Goal: Find contact information: Find contact information

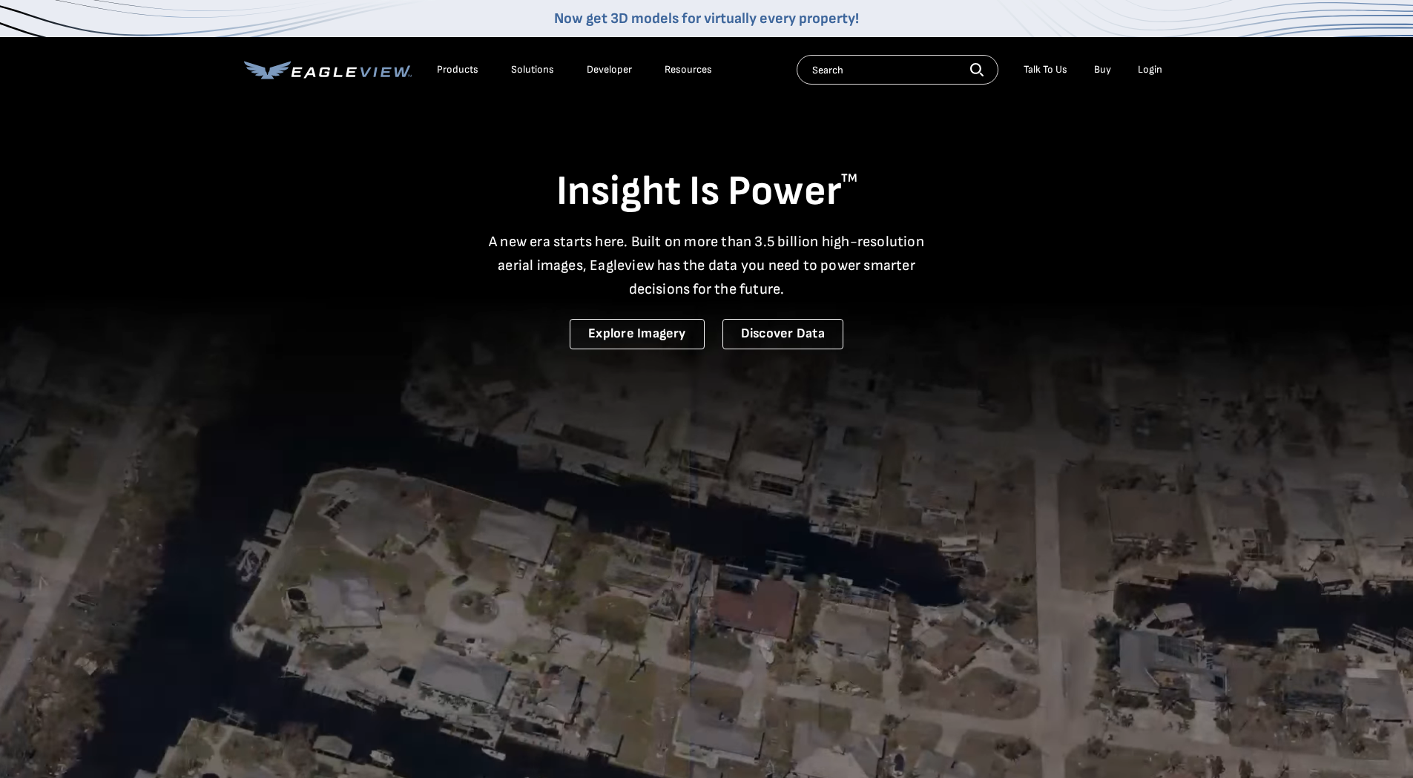
click at [1144, 68] on div "Login" at bounding box center [1150, 69] width 24 height 13
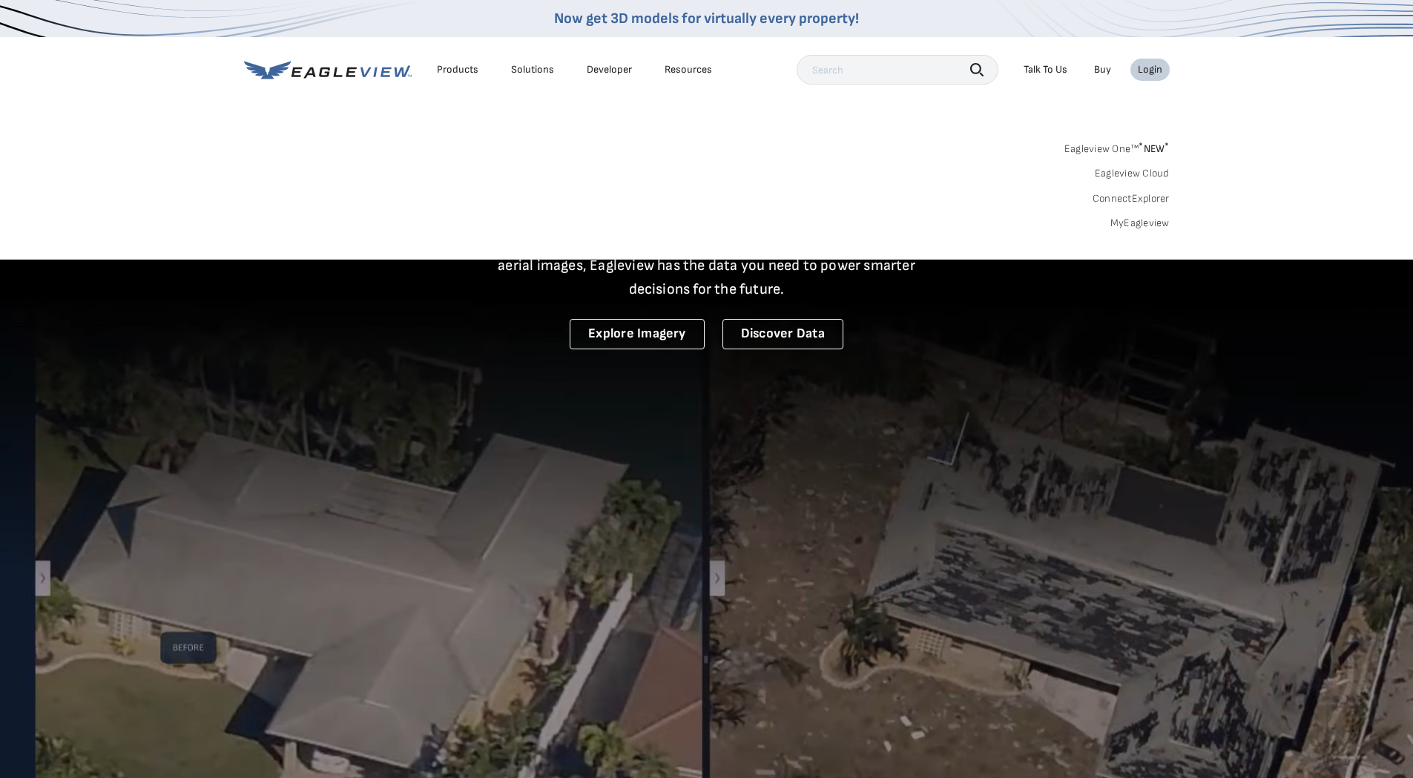
click at [1141, 224] on link "MyEagleview" at bounding box center [1139, 223] width 59 height 13
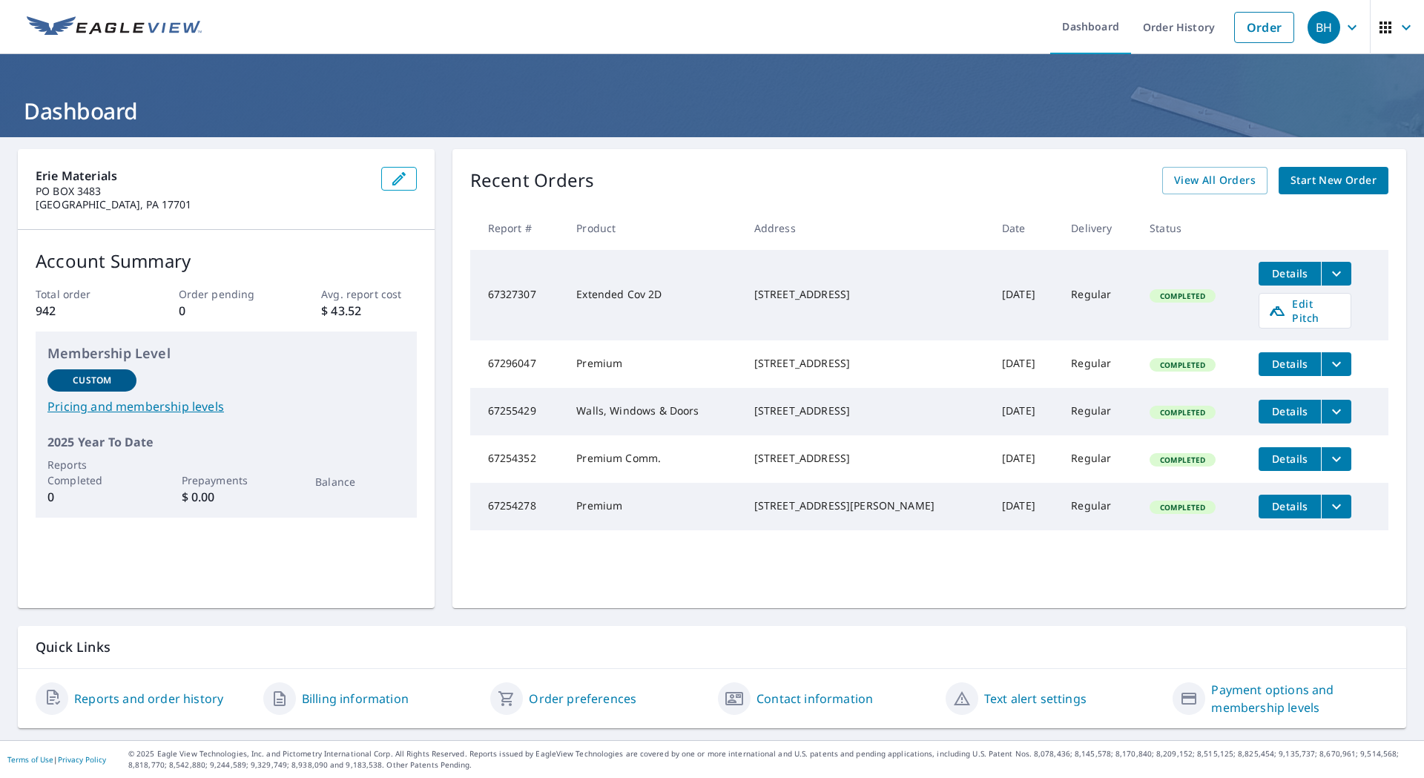
drag, startPoint x: 712, startPoint y: 315, endPoint x: 696, endPoint y: 302, distance: 20.5
click at [696, 302] on td "Extended Cov 2D" at bounding box center [652, 295] width 177 height 90
click at [788, 696] on link "Contact information" at bounding box center [814, 699] width 116 height 18
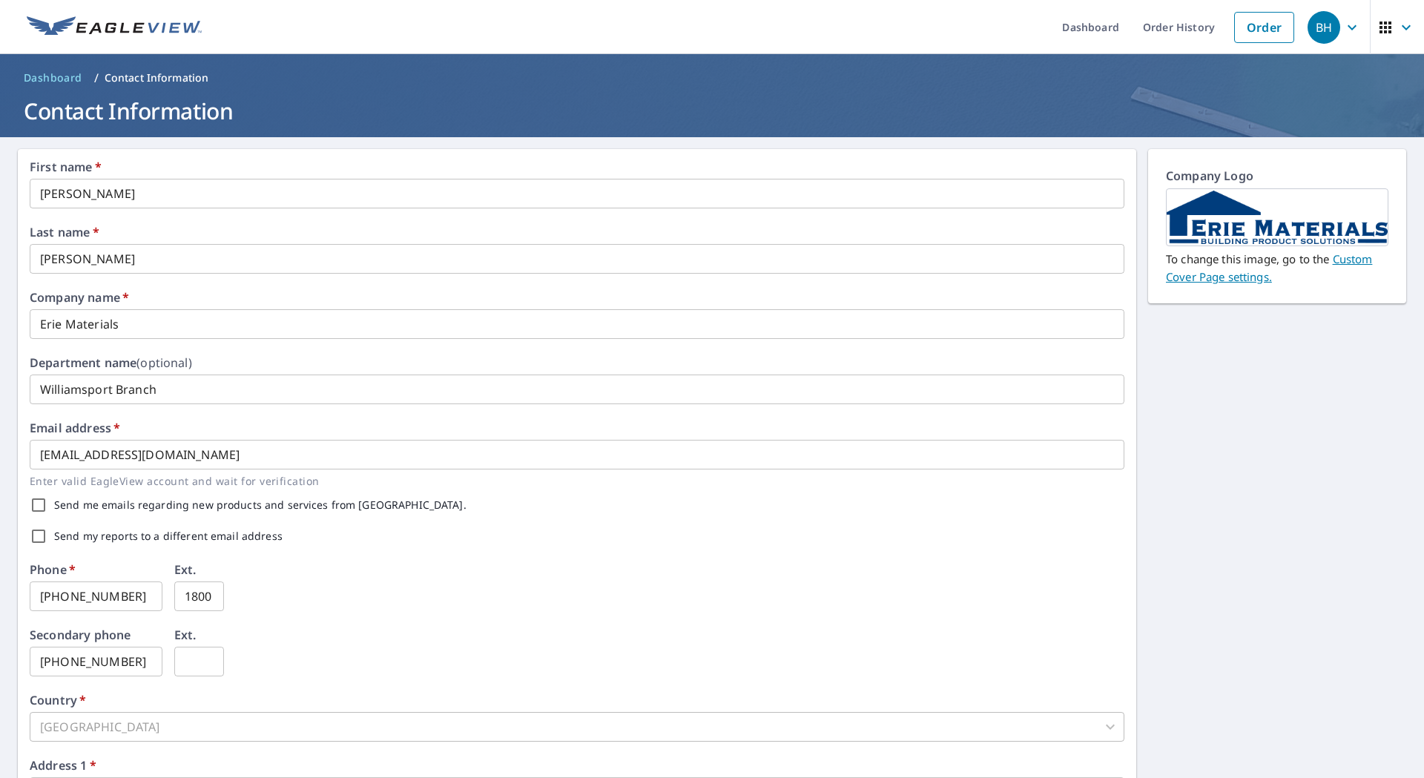
drag, startPoint x: 587, startPoint y: 564, endPoint x: 533, endPoint y: 568, distance: 55.0
click at [533, 568] on div "Phone   * 570-398-9820 ​ Ext. 1800 ​" at bounding box center [577, 596] width 1095 height 65
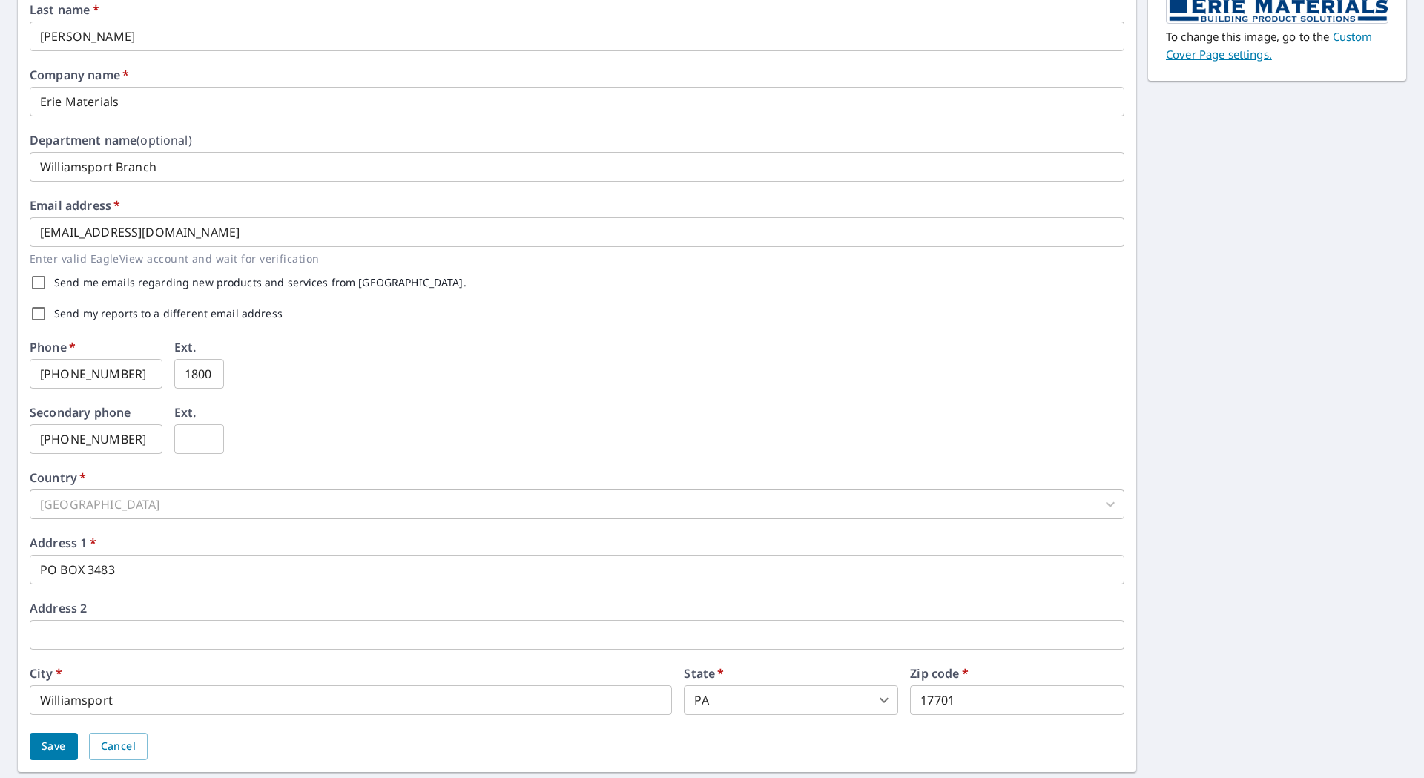
scroll to position [266, 0]
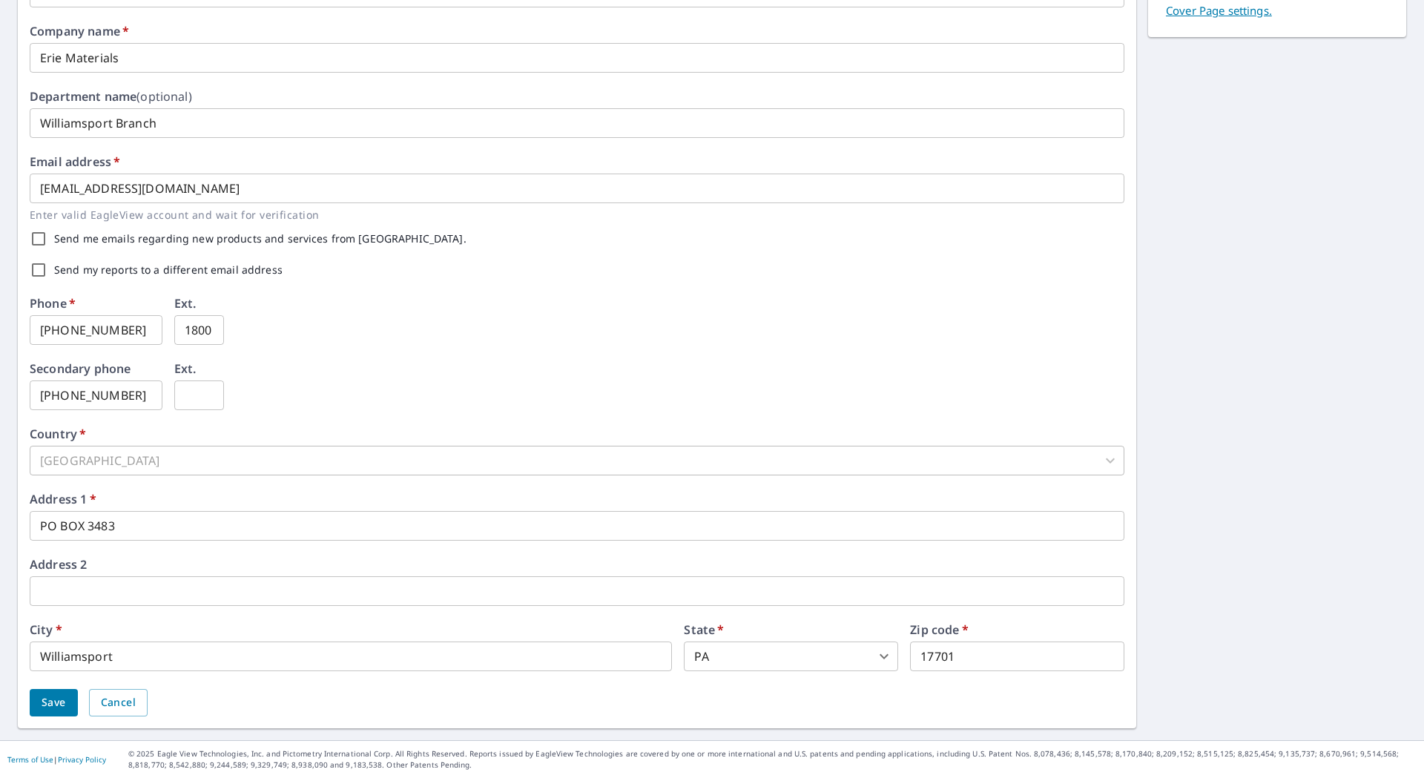
click at [478, 584] on input "text" at bounding box center [577, 591] width 1095 height 30
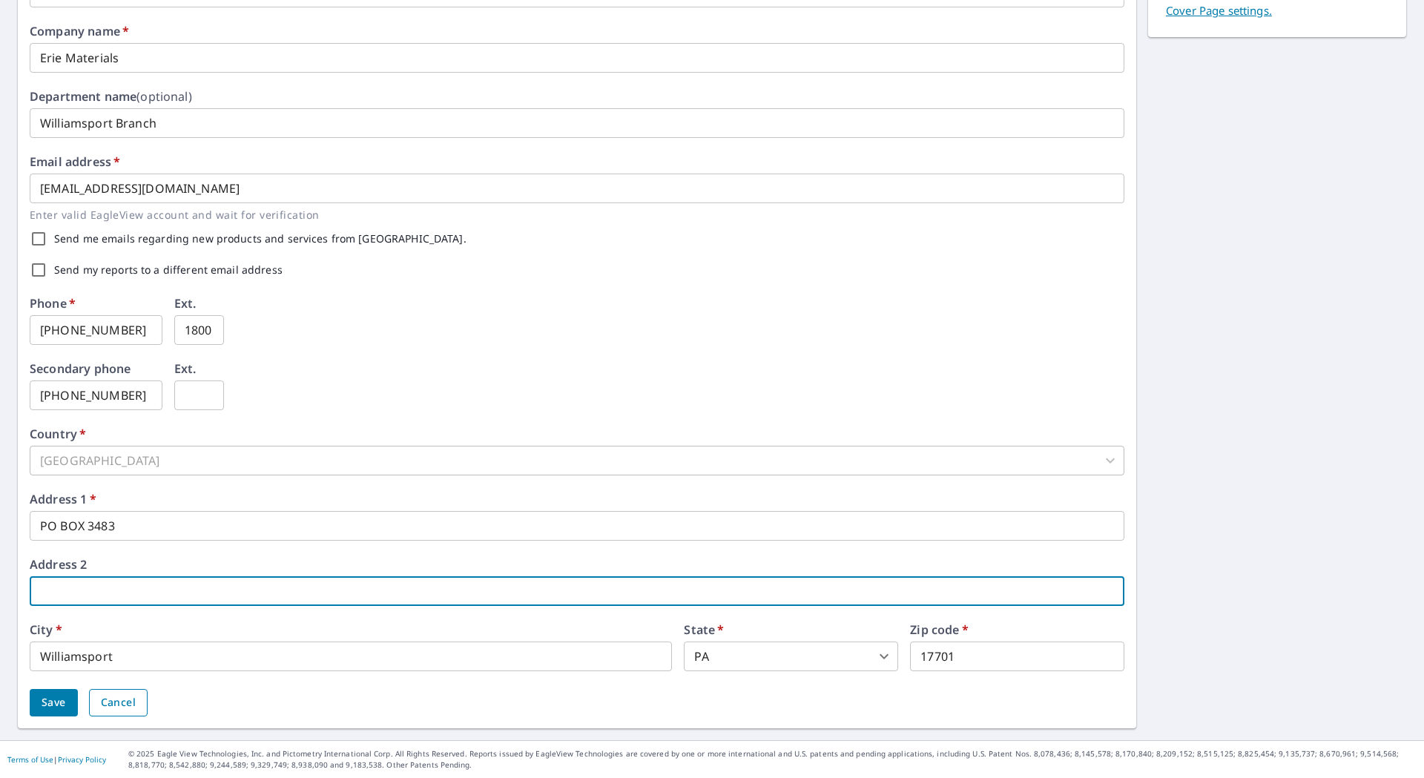
click at [145, 698] on button "Cancel" at bounding box center [118, 702] width 59 height 27
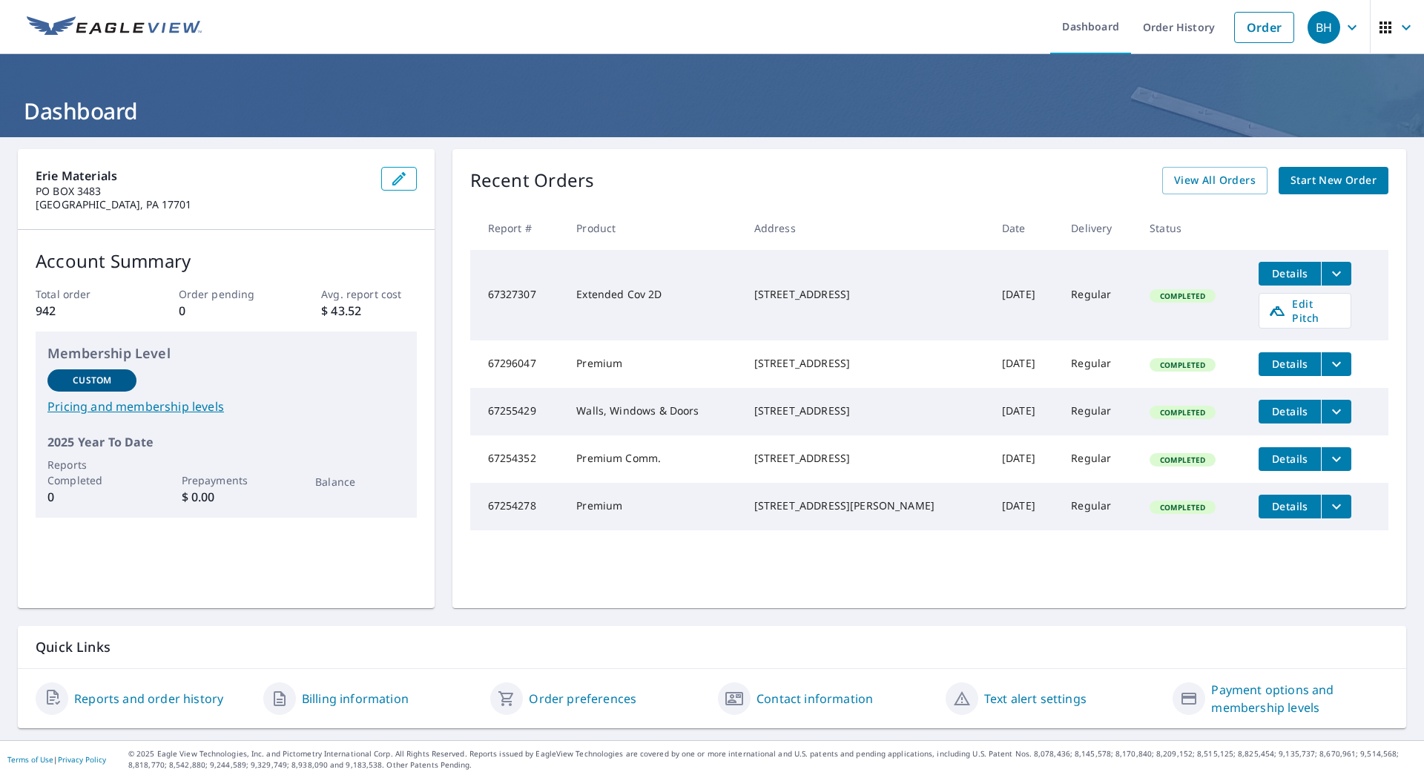
drag, startPoint x: 179, startPoint y: 553, endPoint x: 153, endPoint y: 551, distance: 26.7
click at [153, 551] on div "Erie Materials PO BOX 3483 Williamsport, PA 17701 Account Summary Total order 9…" at bounding box center [226, 378] width 417 height 459
click at [730, 168] on div "Recent Orders View All Orders Start New Order" at bounding box center [929, 180] width 918 height 27
click at [696, 160] on div "Recent Orders View All Orders Start New Order Report # Product Address Date Del…" at bounding box center [929, 378] width 954 height 459
click at [442, 610] on div "Erie Materials PO BOX 3483 Williamsport, PA 17701 Account Summary Total order 9…" at bounding box center [712, 438] width 1424 height 603
